Goal: Check status: Check status

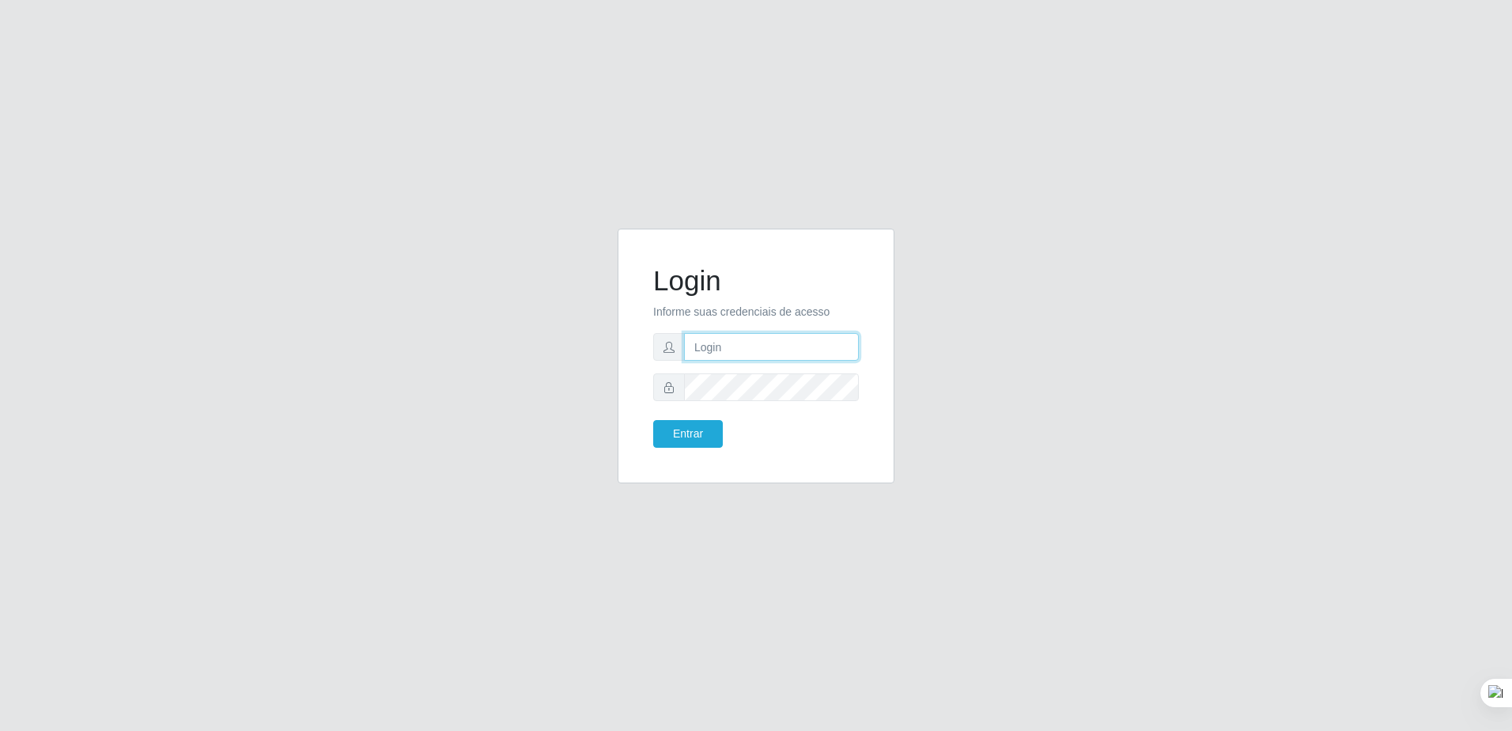
click at [792, 352] on input "text" at bounding box center [771, 347] width 175 height 28
type input "samuel@carone.com"
click at [653, 420] on button "Entrar" at bounding box center [688, 434] width 70 height 28
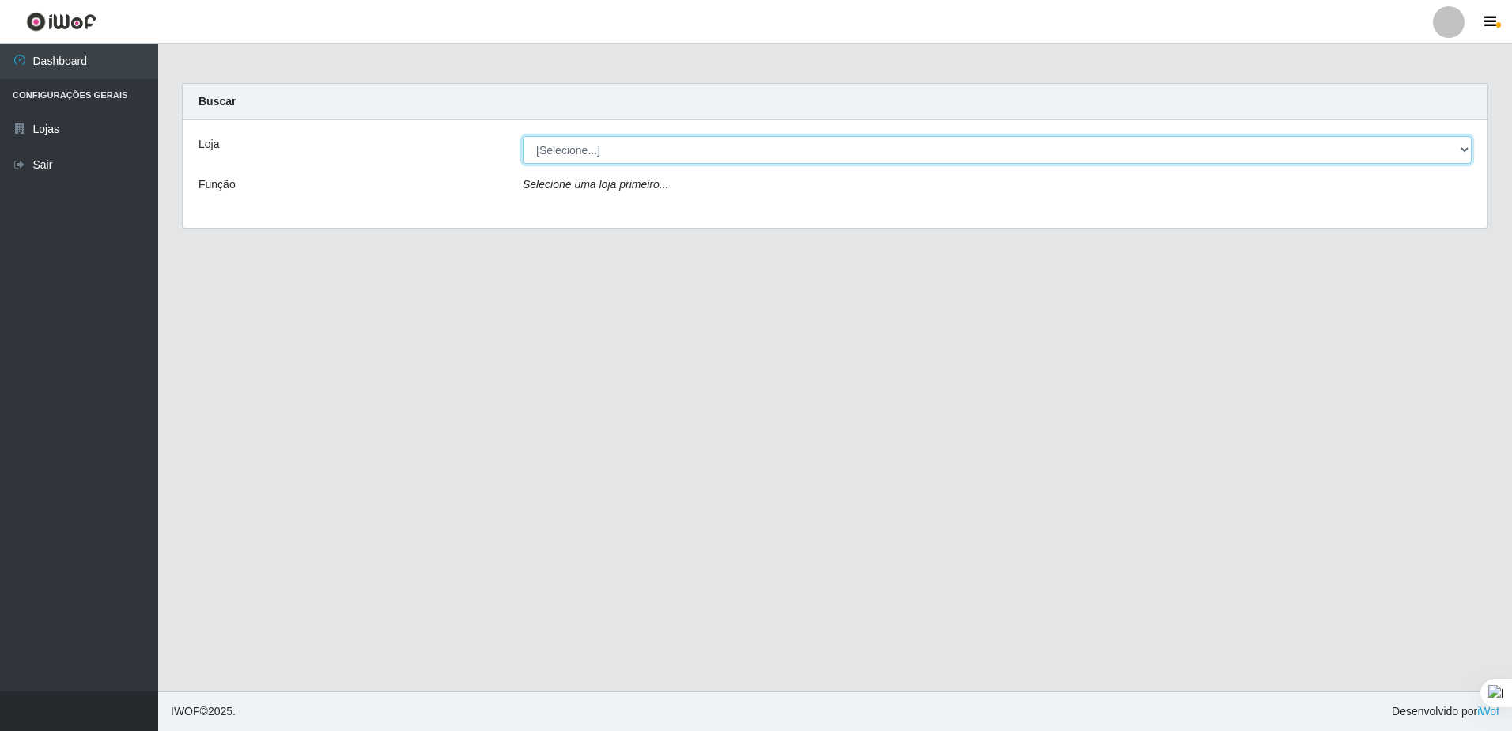
click at [1466, 155] on select "[Selecione...] [GEOGRAPHIC_DATA] - [GEOGRAPHIC_DATA]" at bounding box center [997, 150] width 949 height 28
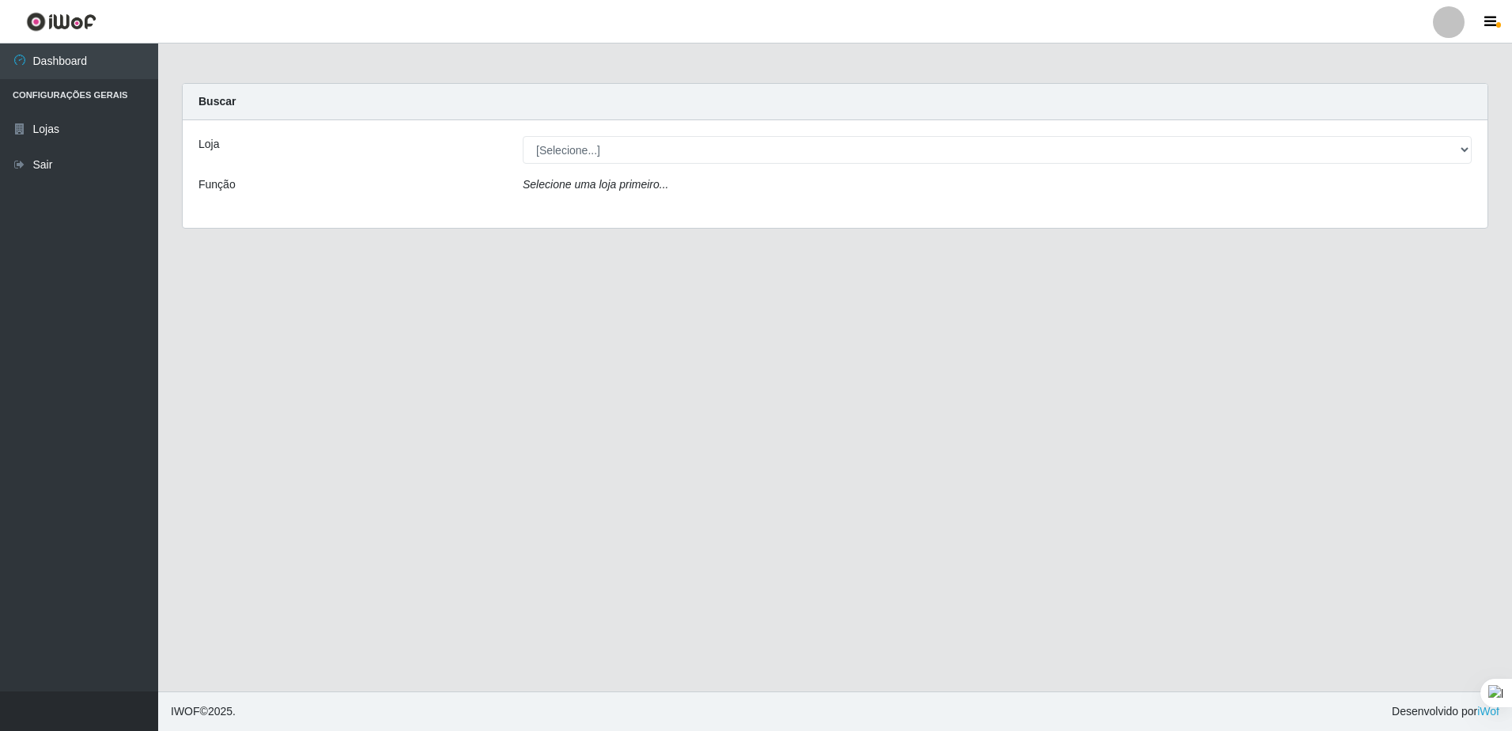
click at [958, 225] on div "Loja [Selecione...] Carone - Jardim Camburi Função Selecione uma loja primeiro.…" at bounding box center [835, 174] width 1305 height 108
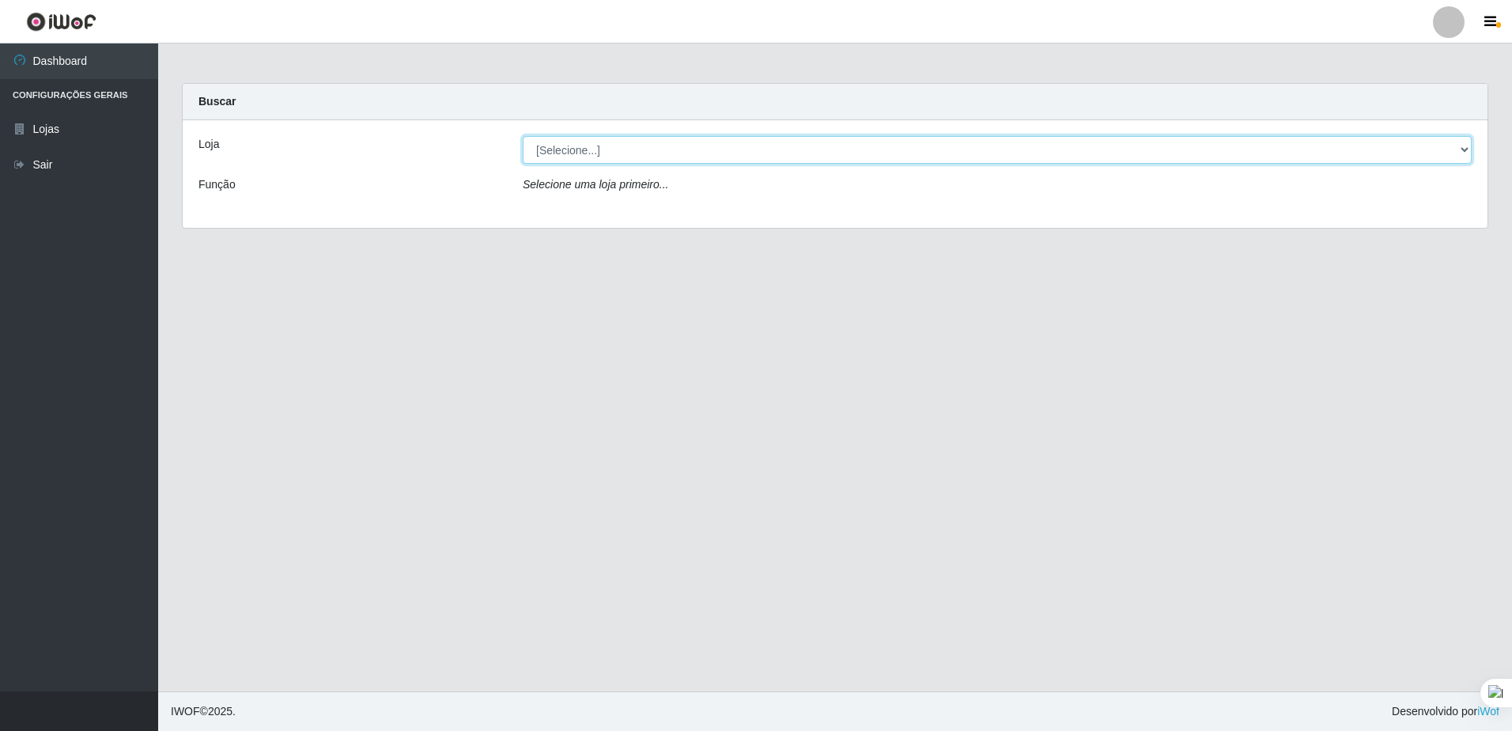
click at [892, 157] on select "[Selecione...] [GEOGRAPHIC_DATA] - [GEOGRAPHIC_DATA]" at bounding box center [997, 150] width 949 height 28
select select "528"
click at [523, 136] on select "[Selecione...] [GEOGRAPHIC_DATA] - [GEOGRAPHIC_DATA]" at bounding box center [997, 150] width 949 height 28
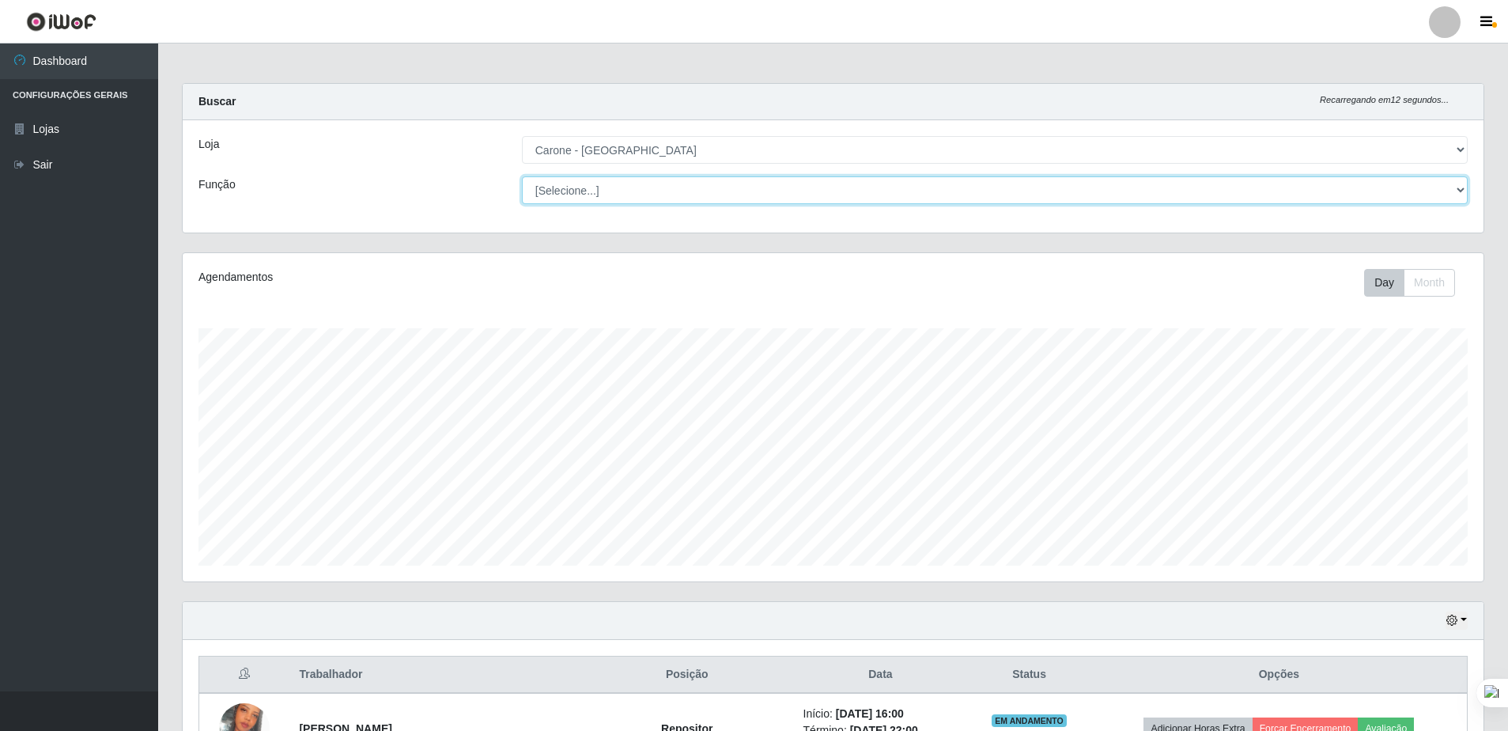
click at [1458, 195] on select "[Selecione...] Auxiliar de Depósito Auxiliar de Depósito + Auxiliar de Depósito…" at bounding box center [995, 190] width 946 height 28
drag, startPoint x: 1455, startPoint y: 188, endPoint x: 1428, endPoint y: 212, distance: 35.9
click at [1455, 191] on select "[Selecione...] Auxiliar de Depósito Auxiliar de Depósito + Auxiliar de Depósito…" at bounding box center [995, 190] width 946 height 28
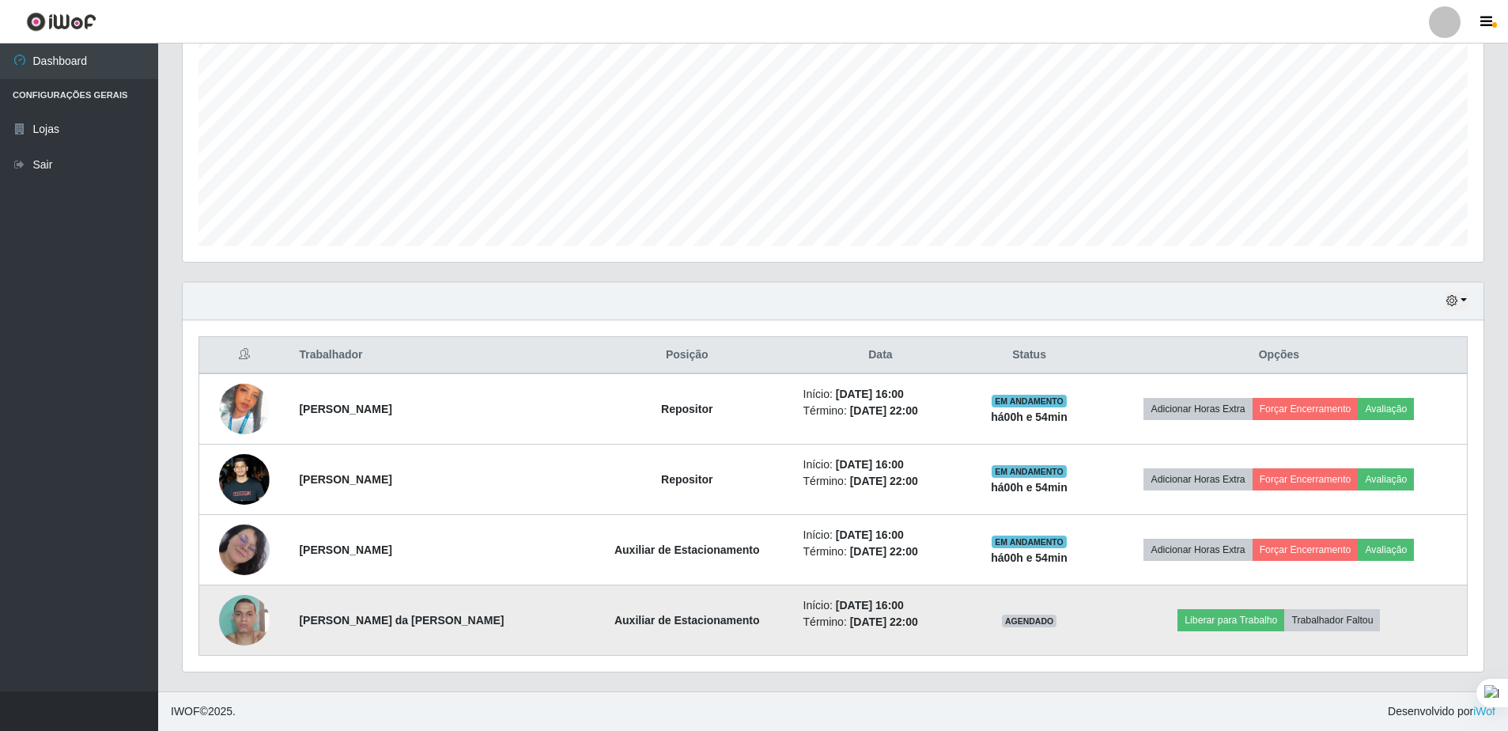
drag, startPoint x: 687, startPoint y: 603, endPoint x: 690, endPoint y: 610, distance: 8.1
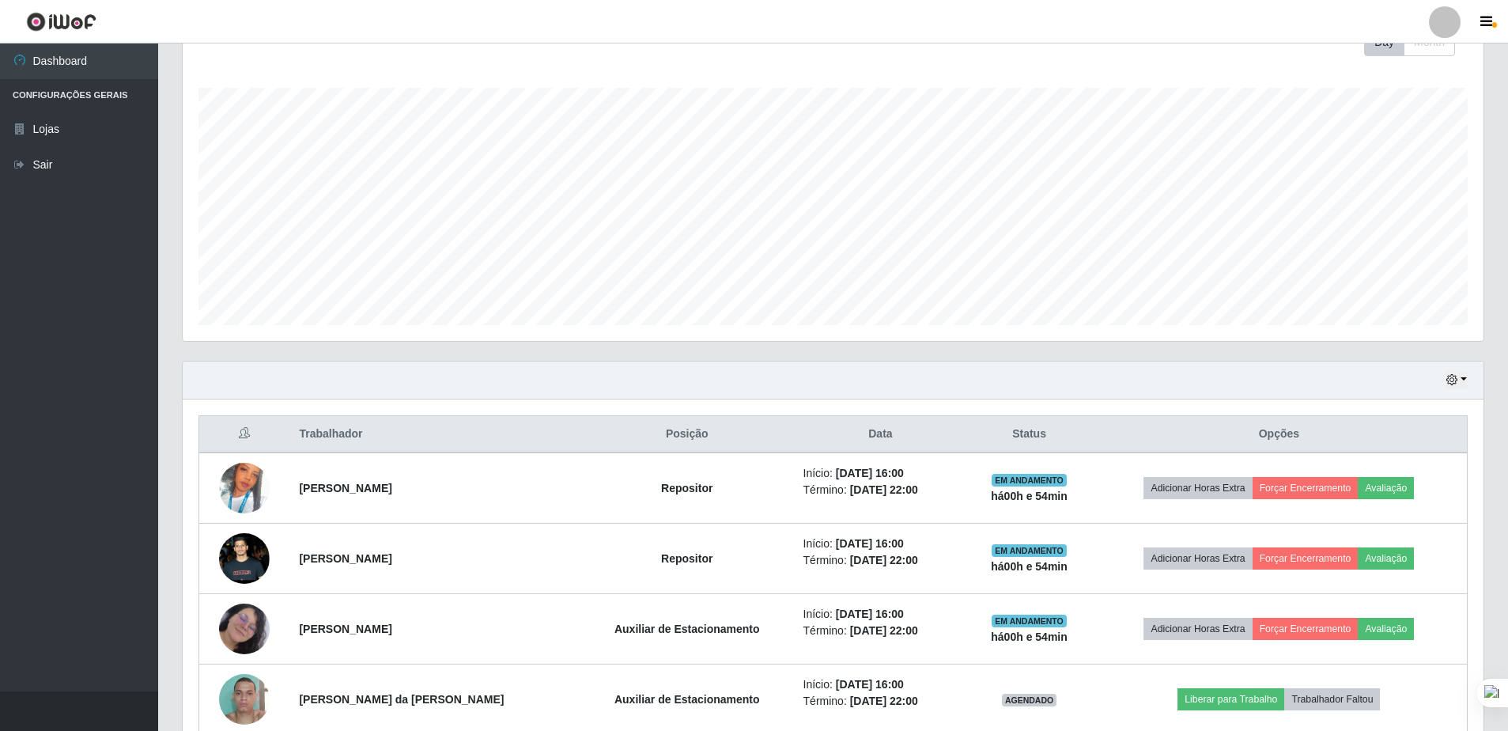
scroll to position [0, 0]
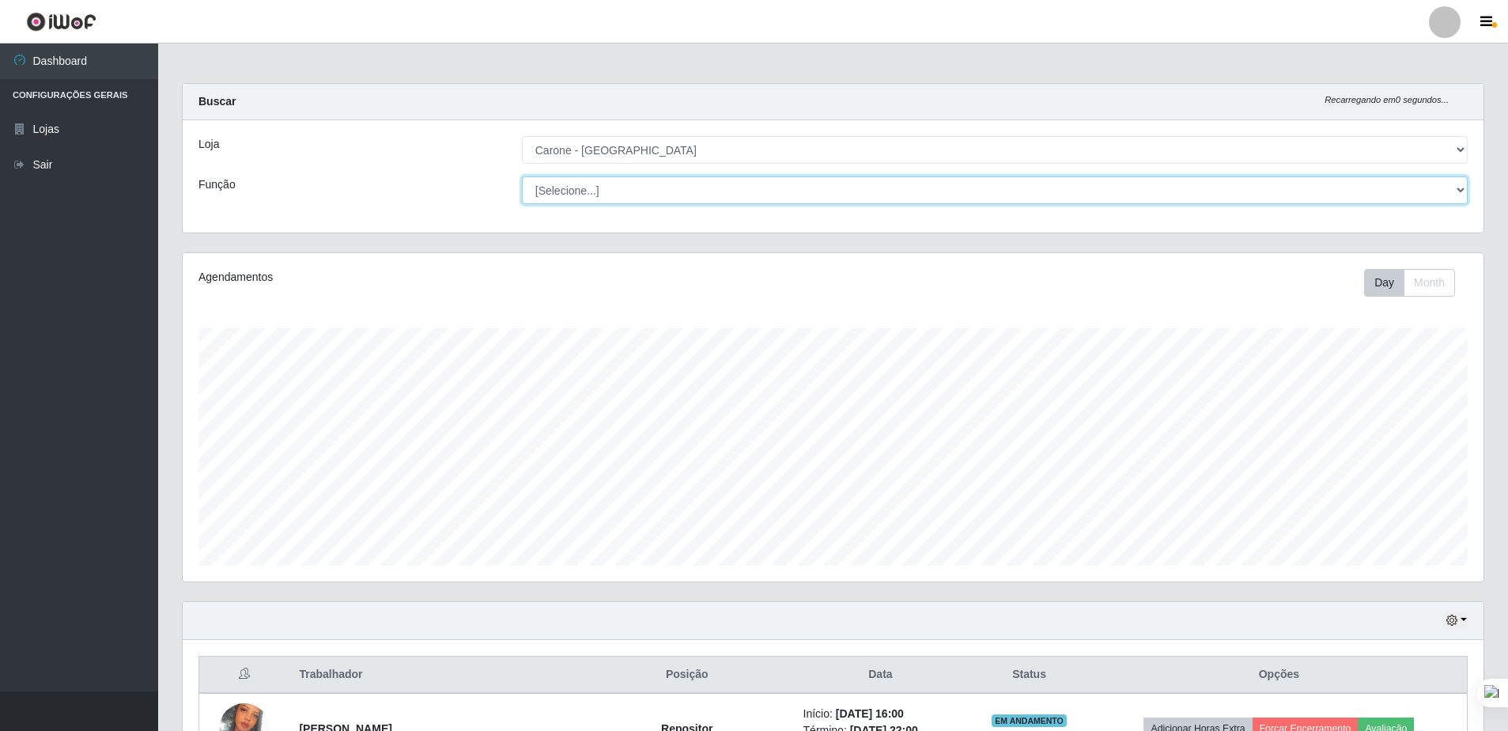
click at [1454, 197] on select "[Selecione...] Auxiliar de Depósito Auxiliar de Depósito + Auxiliar de Depósito…" at bounding box center [995, 190] width 946 height 28
click at [522, 176] on select "[Selecione...] Auxiliar de Depósito Auxiliar de Depósito + Auxiliar de Depósito…" at bounding box center [995, 190] width 946 height 28
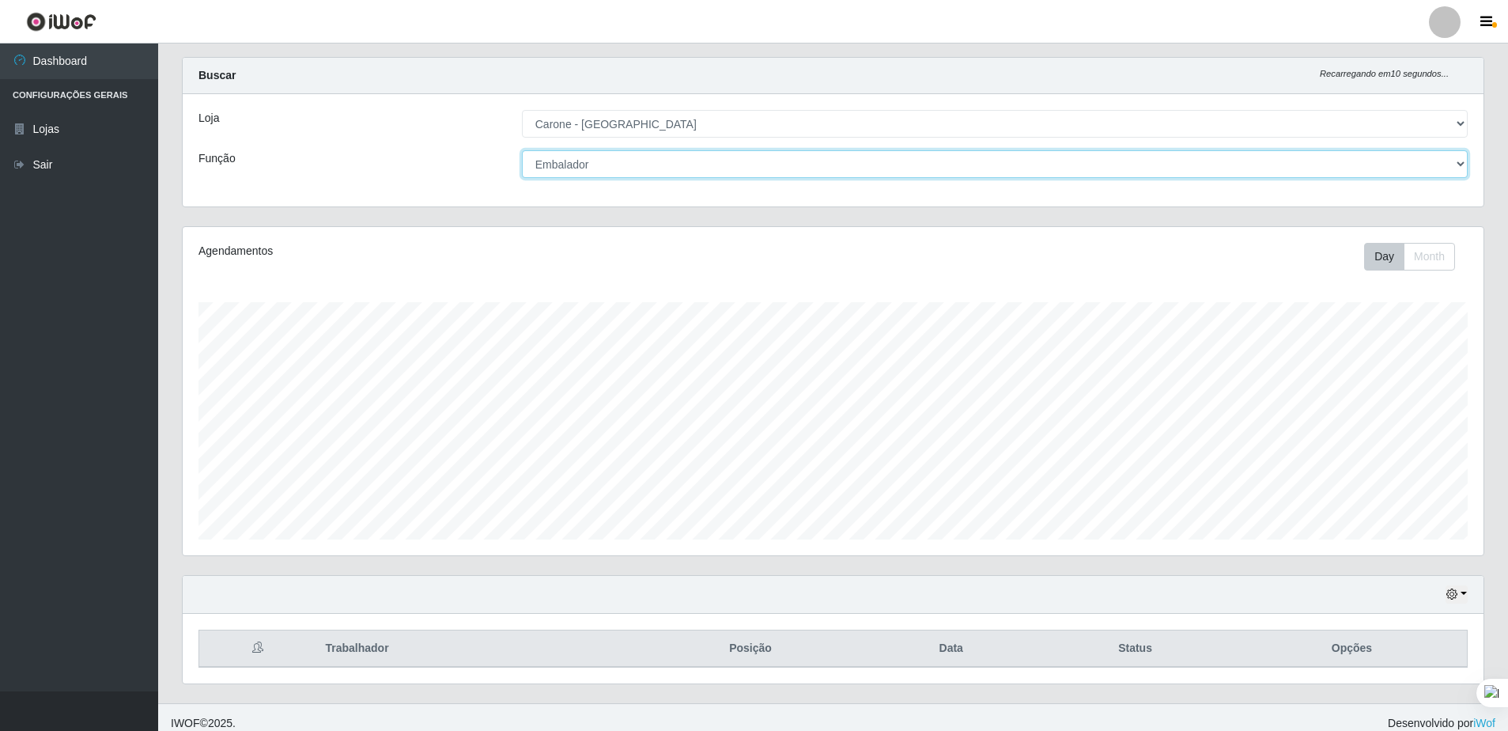
scroll to position [38, 0]
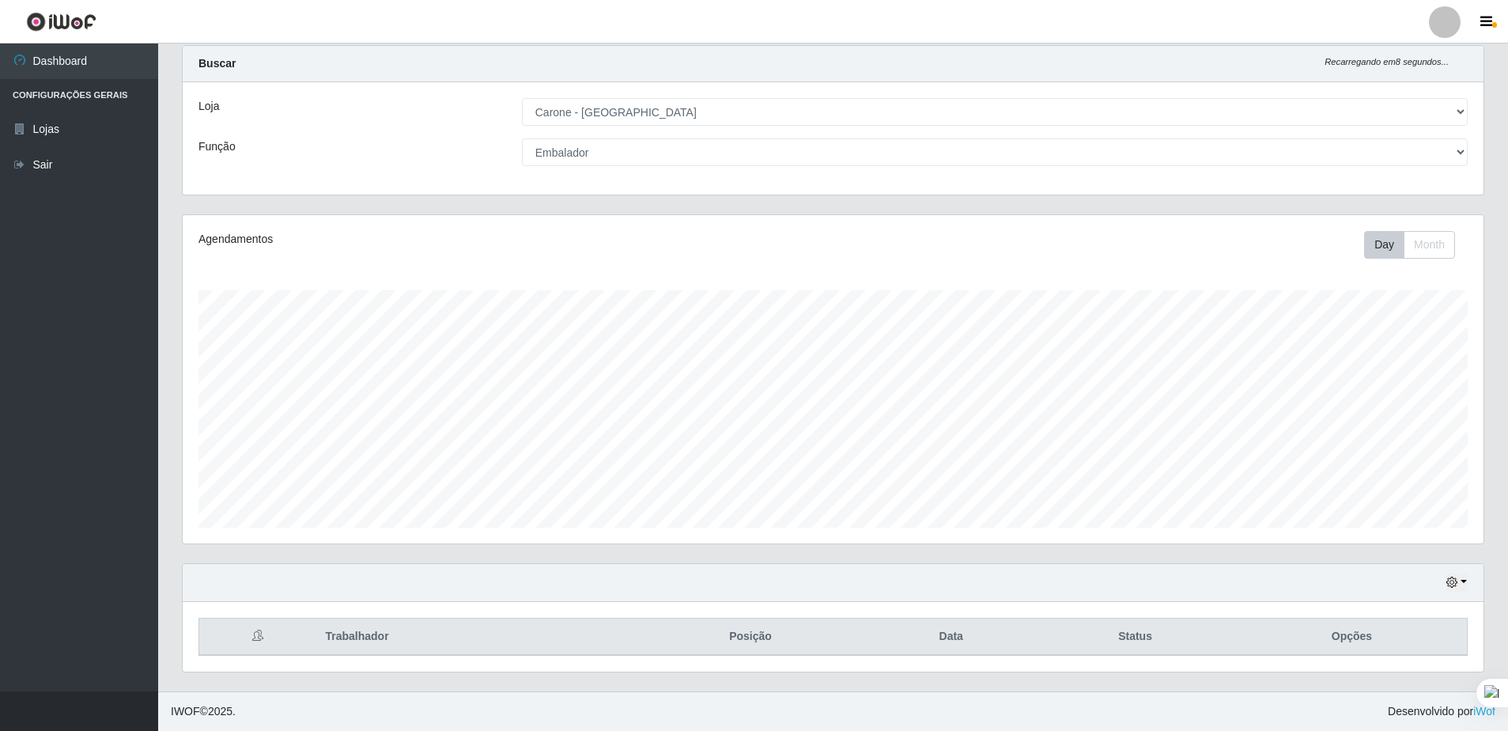
click at [1242, 645] on th "Opções" at bounding box center [1352, 636] width 231 height 37
click at [1448, 149] on select "[Selecione...] Auxiliar de Depósito Auxiliar de Depósito + Auxiliar de Depósito…" at bounding box center [995, 152] width 946 height 28
select select "[Selecione...]"
click at [522, 138] on select "[Selecione...] Auxiliar de Depósito Auxiliar de Depósito + Auxiliar de Depósito…" at bounding box center [995, 152] width 946 height 28
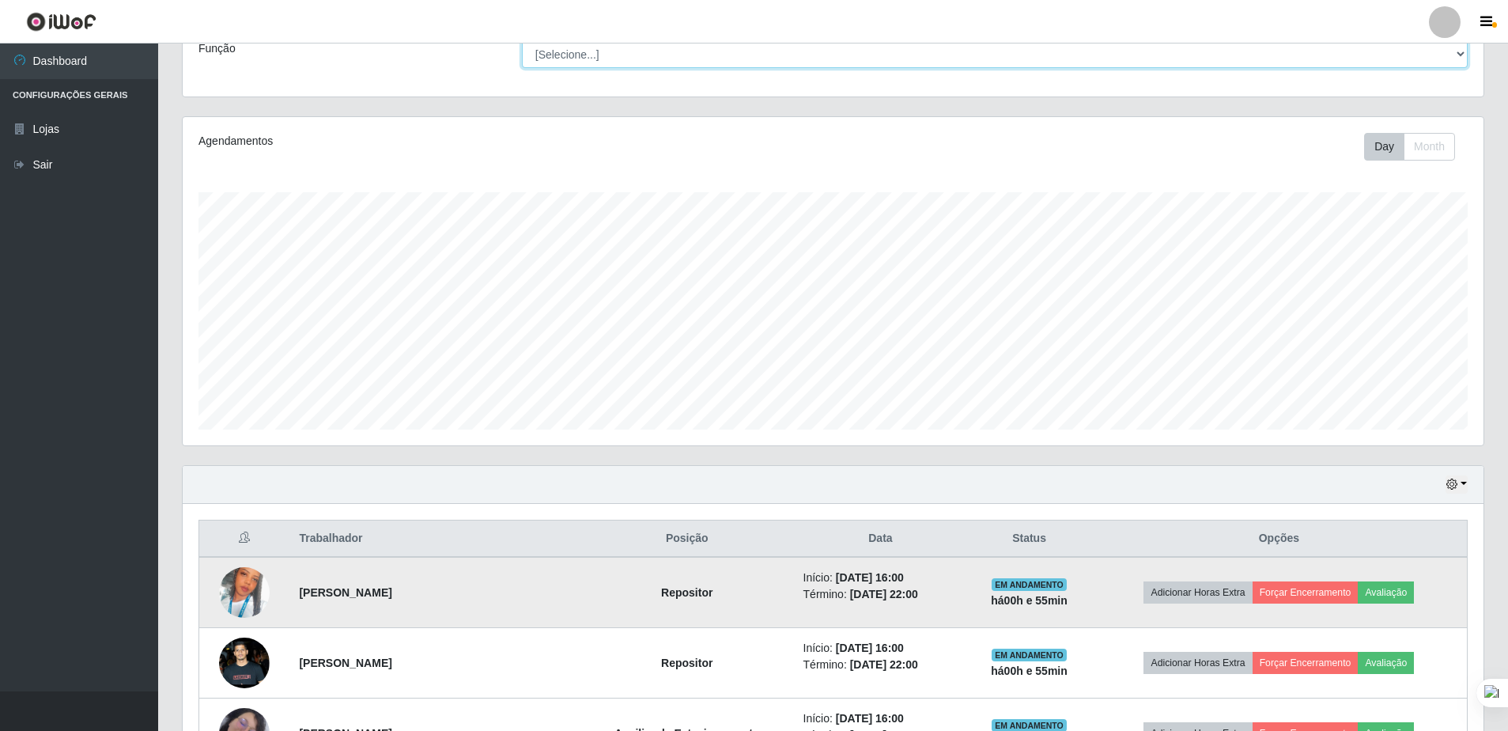
scroll to position [320, 0]
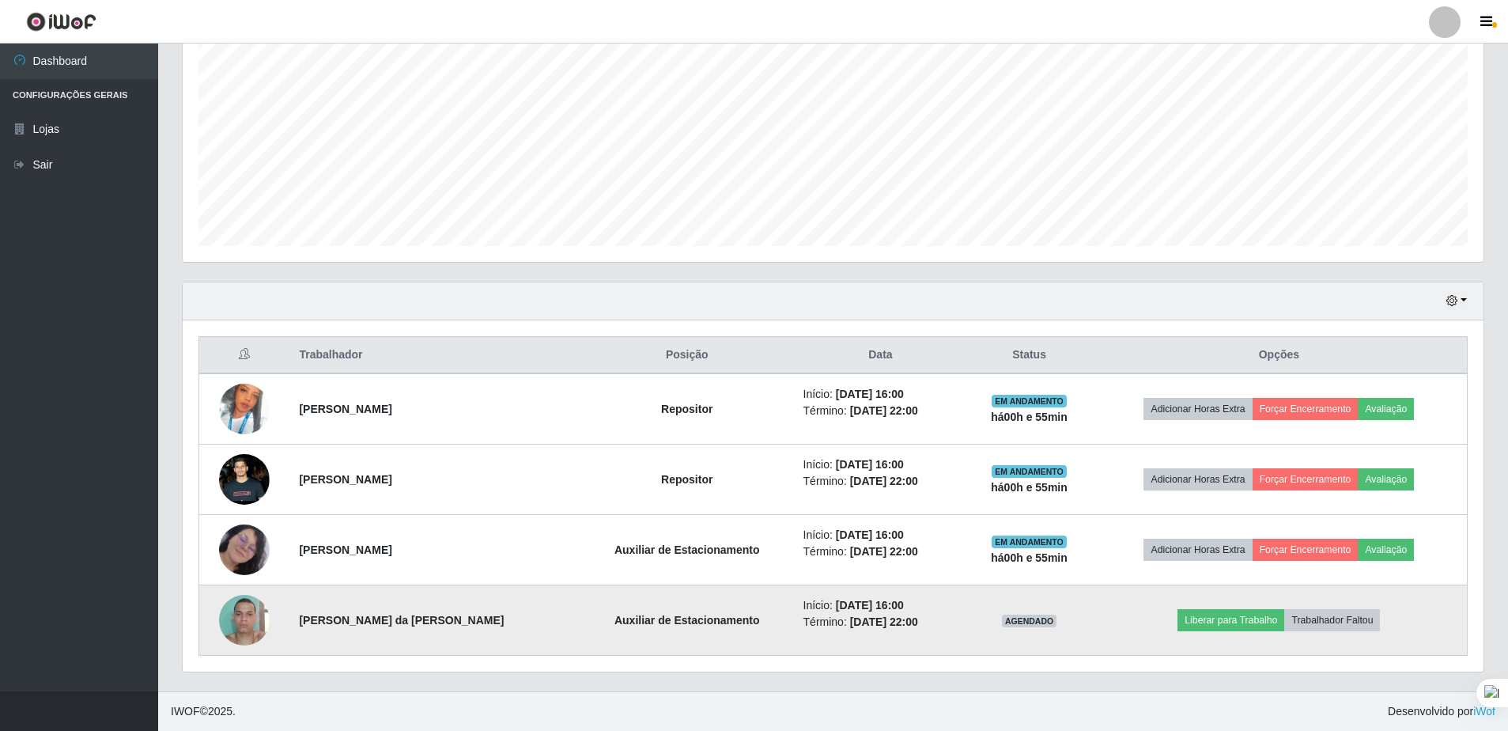
click at [1008, 634] on td "AGENDADO" at bounding box center [1029, 620] width 124 height 70
click at [850, 628] on time "[DATE] 22:00" at bounding box center [884, 621] width 68 height 13
click at [660, 620] on strong "Auxiliar de Estacionamento" at bounding box center [688, 620] width 146 height 13
drag, startPoint x: 654, startPoint y: 640, endPoint x: 693, endPoint y: 628, distance: 40.5
click at [693, 628] on td "Auxiliar de Estacionamento" at bounding box center [688, 620] width 214 height 70
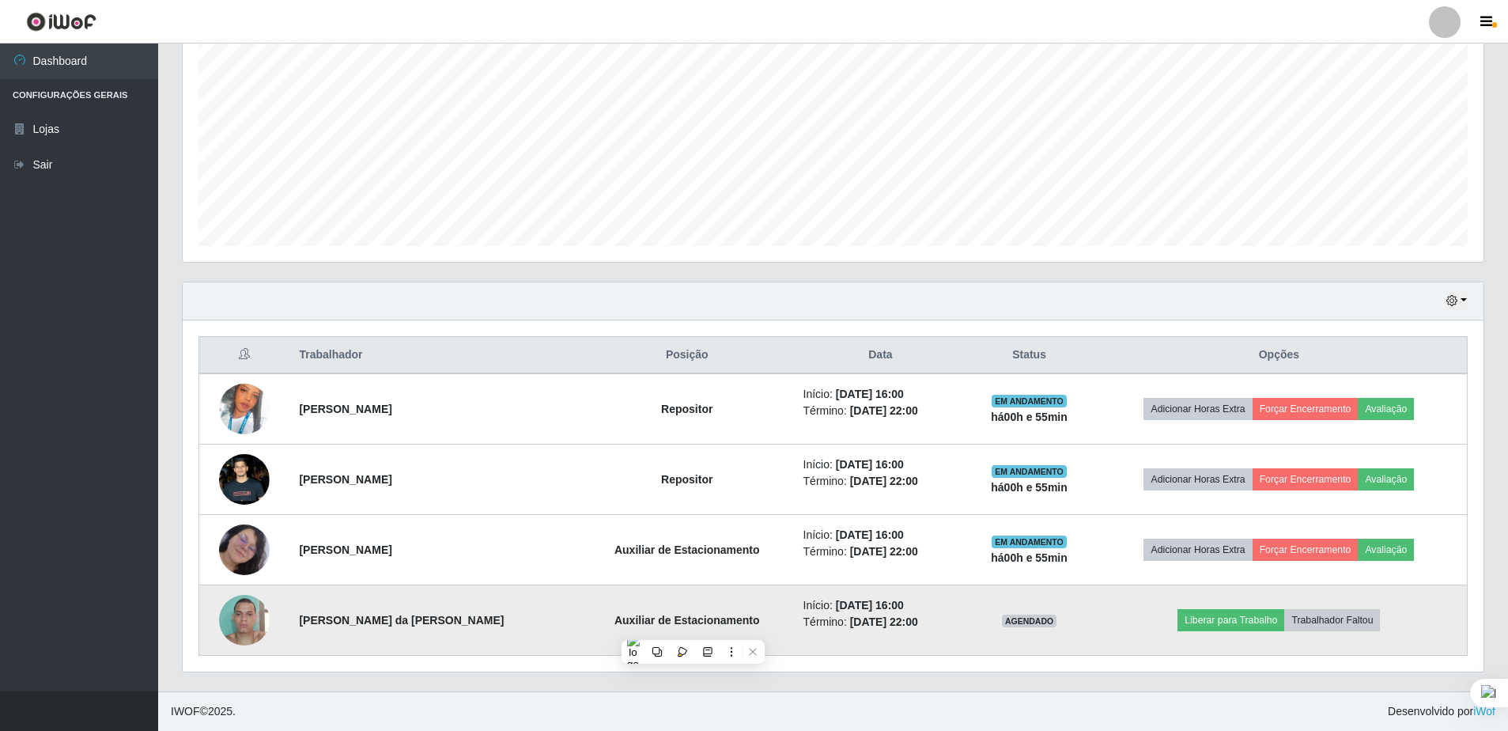
drag, startPoint x: 693, startPoint y: 628, endPoint x: 635, endPoint y: 618, distance: 58.5
click at [635, 618] on strong "Auxiliar de Estacionamento" at bounding box center [688, 620] width 146 height 13
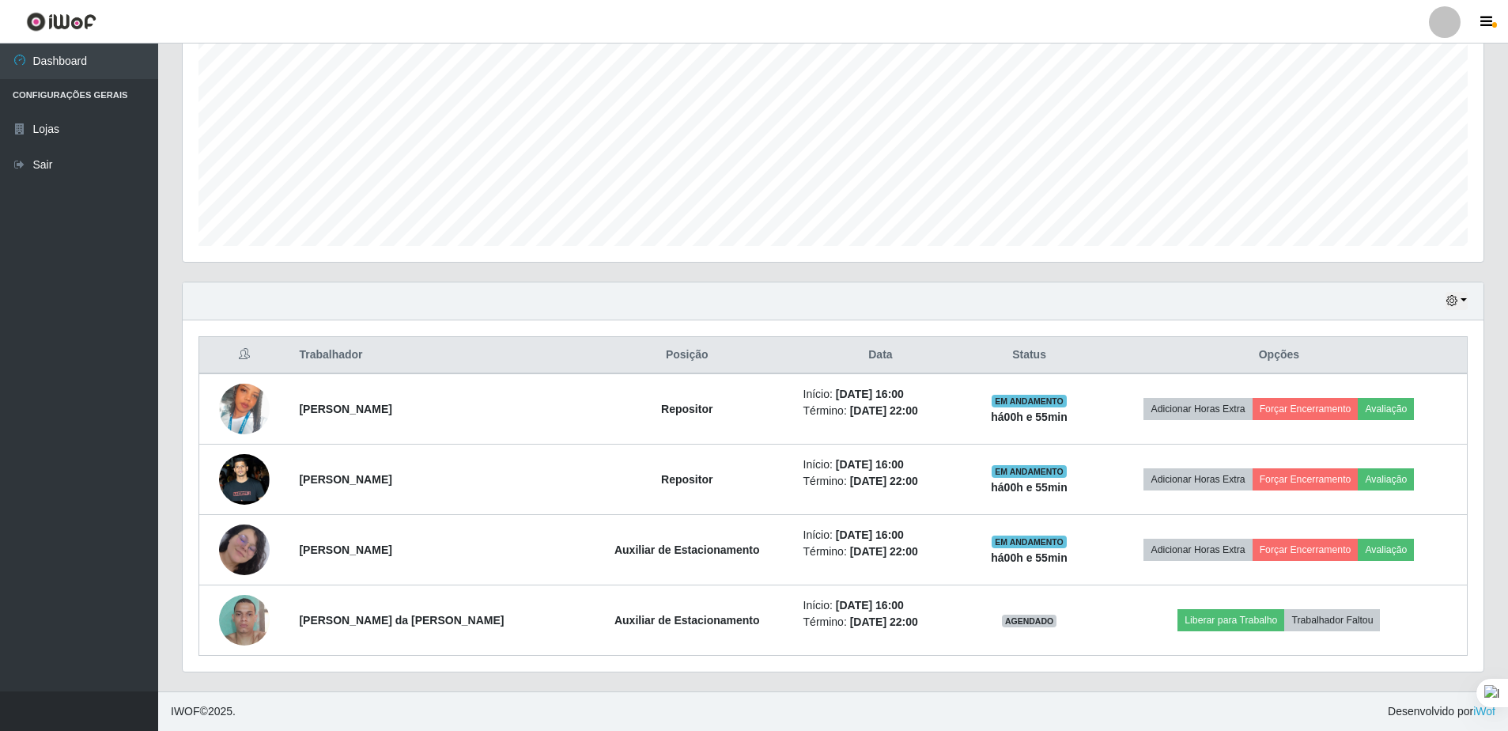
scroll to position [0, 0]
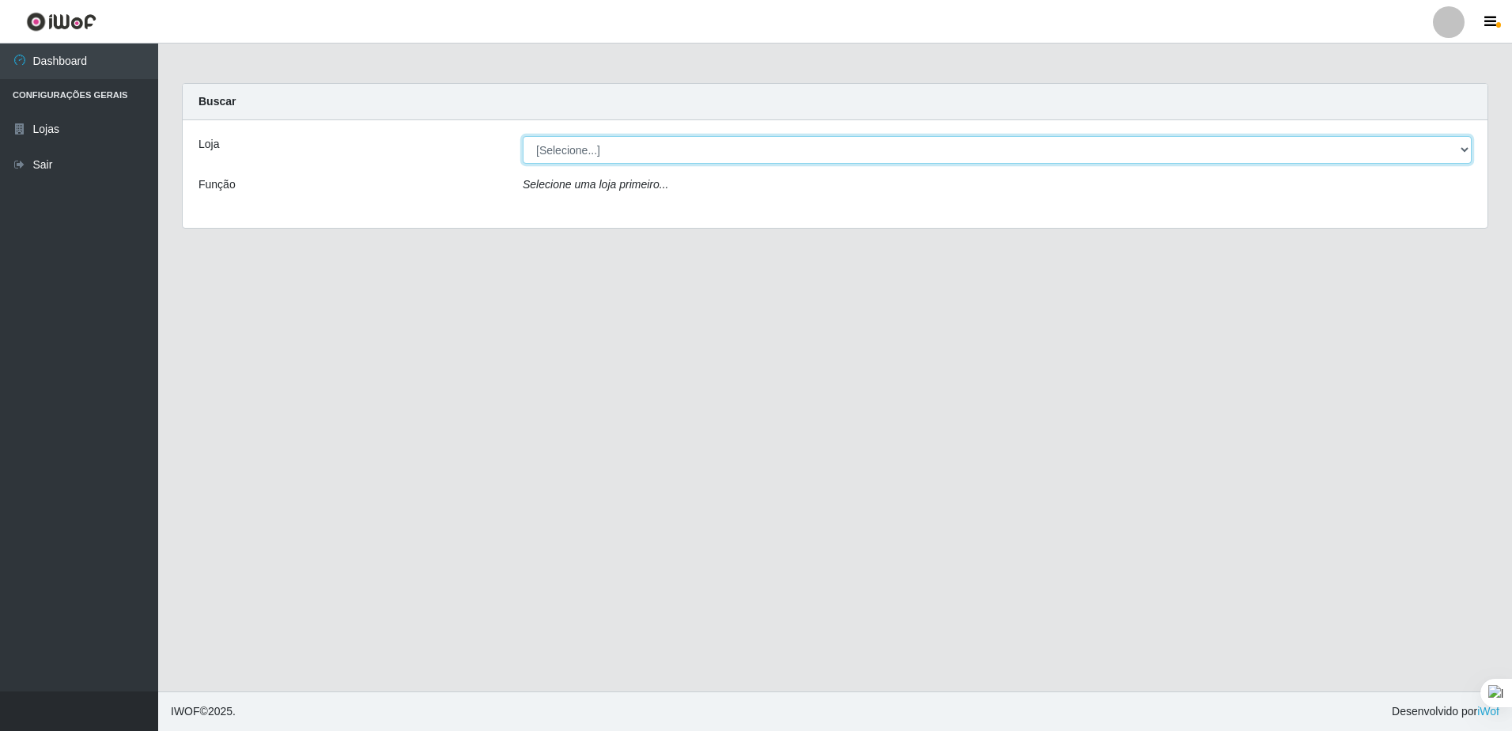
click at [1318, 158] on select "[Selecione...] [GEOGRAPHIC_DATA] - [GEOGRAPHIC_DATA]" at bounding box center [997, 150] width 949 height 28
select select "528"
click at [523, 136] on select "[Selecione...] [GEOGRAPHIC_DATA] - [GEOGRAPHIC_DATA]" at bounding box center [997, 150] width 949 height 28
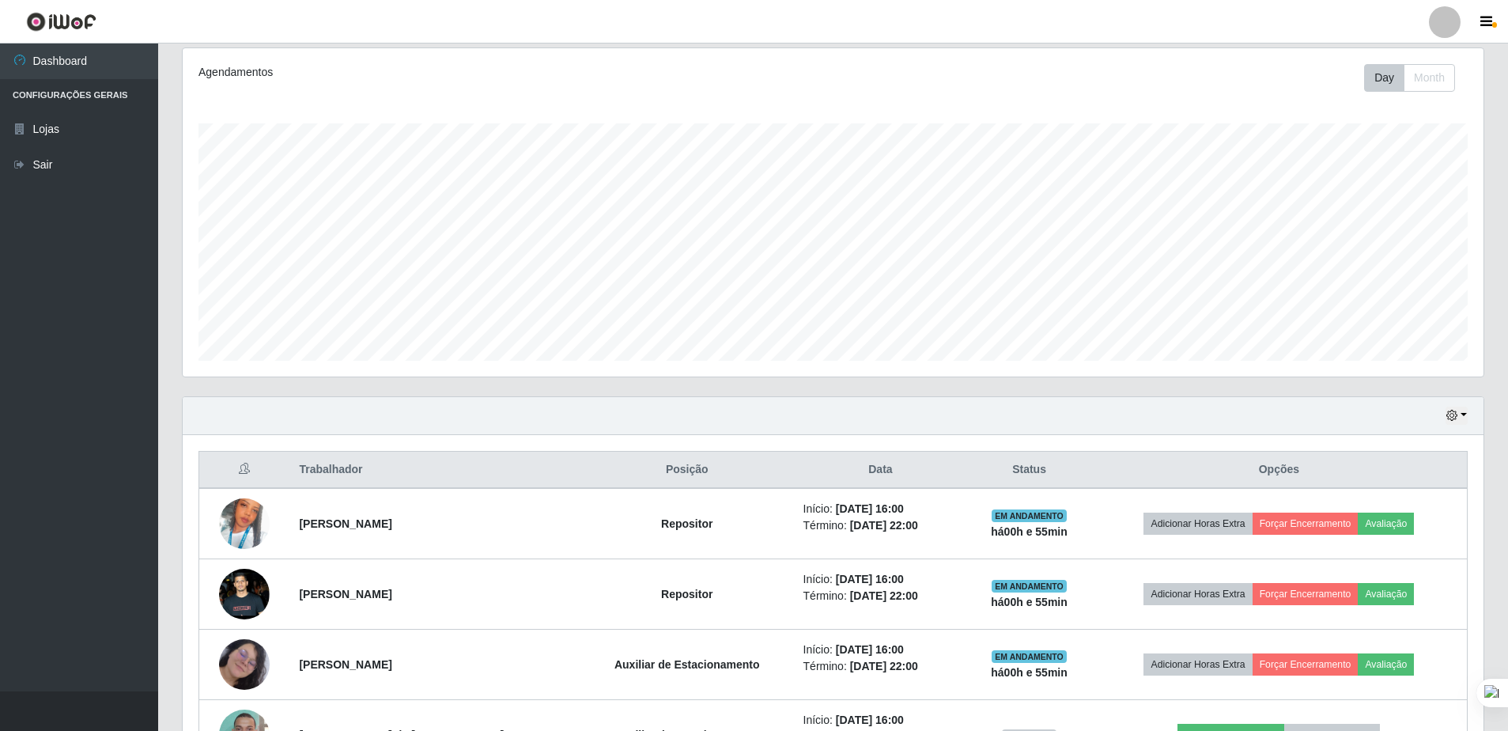
scroll to position [320, 0]
